Goal: Task Accomplishment & Management: Use online tool/utility

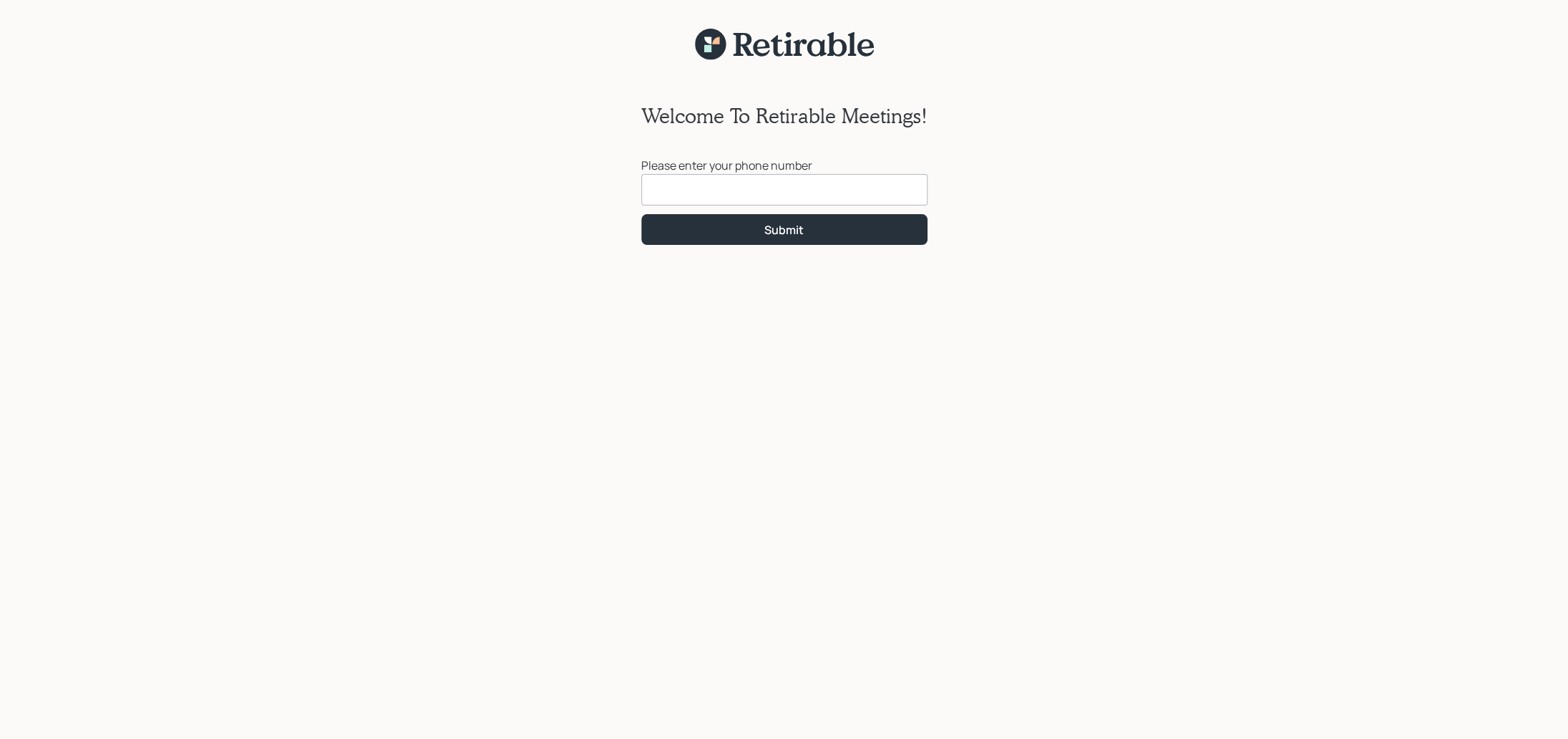
drag, startPoint x: 649, startPoint y: 190, endPoint x: 678, endPoint y: 199, distance: 30.4
click at [649, 191] on input at bounding box center [784, 190] width 287 height 32
type input "[PHONE_NUMBER]"
click at [774, 239] on button "Submit" at bounding box center [784, 229] width 287 height 31
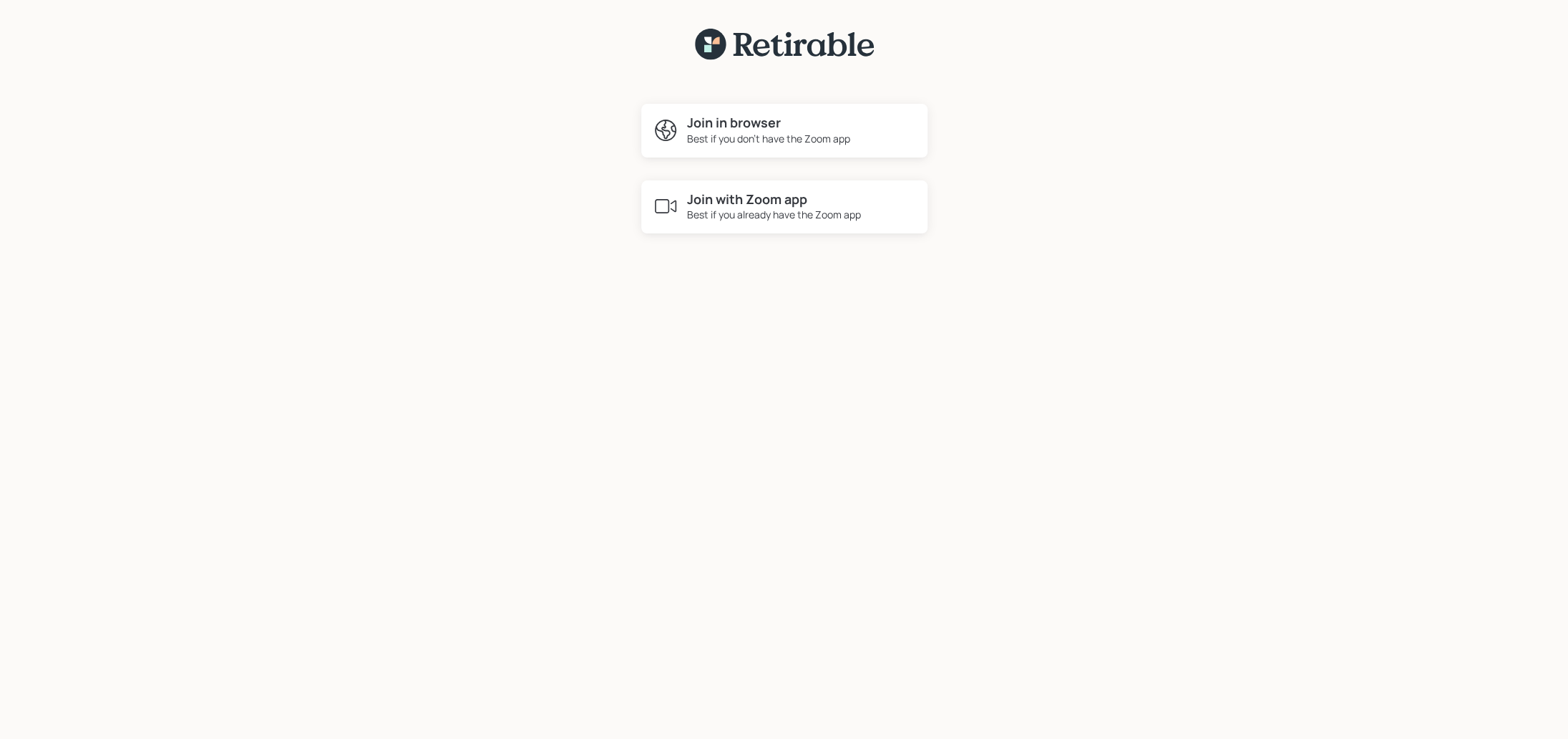
click at [763, 210] on div "Best if you already have the Zoom app" at bounding box center [774, 215] width 174 height 15
